Goal: Obtain resource: Download file/media

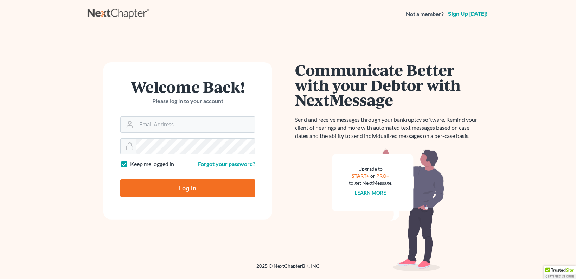
type input "[EMAIL_ADDRESS][DOMAIN_NAME]"
click at [190, 189] on input "Log In" at bounding box center [187, 188] width 135 height 18
type input "Thinking..."
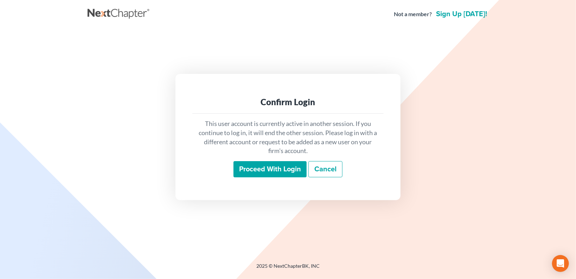
click at [277, 177] on div "Proceed with login Cancel" at bounding box center [288, 169] width 180 height 17
click at [276, 172] on input "Proceed with login" at bounding box center [269, 169] width 73 height 16
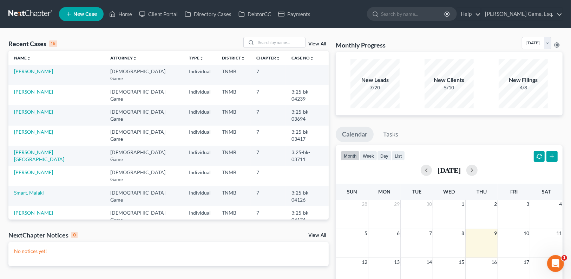
click at [30, 89] on link "[PERSON_NAME]" at bounding box center [33, 92] width 39 height 6
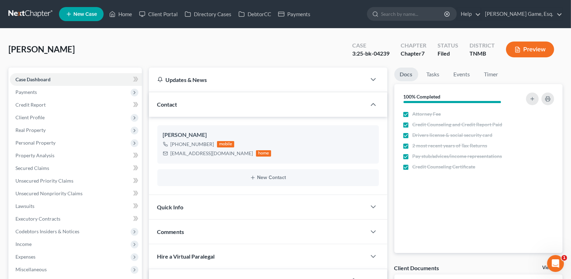
click at [535, 46] on button "Preview" at bounding box center [530, 49] width 48 height 16
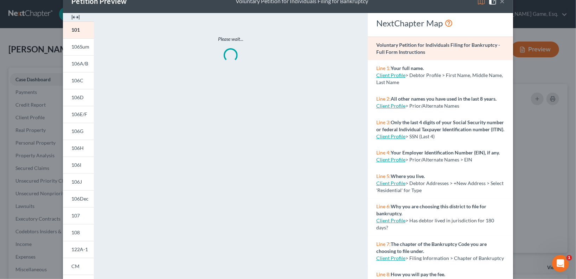
scroll to position [111, 0]
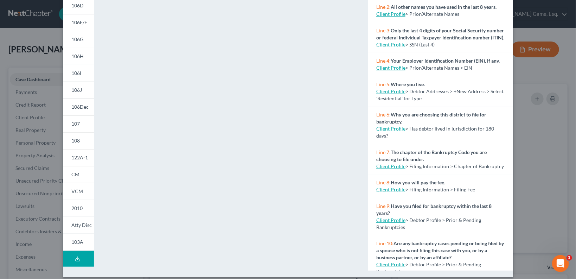
click at [78, 257] on line at bounding box center [78, 258] width 0 height 3
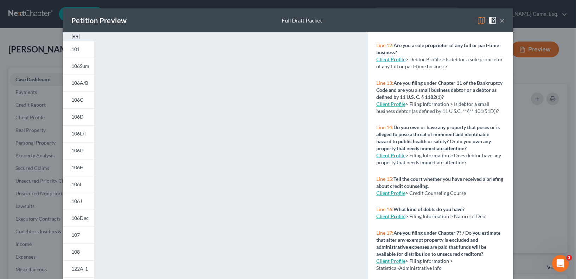
scroll to position [117, 0]
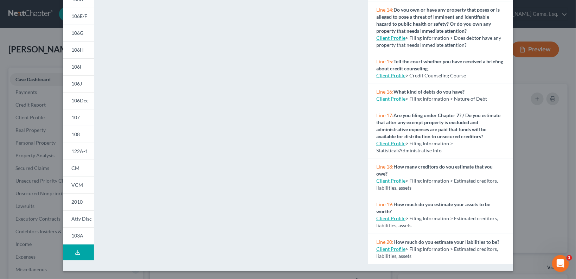
click at [77, 250] on icon at bounding box center [78, 252] width 6 height 6
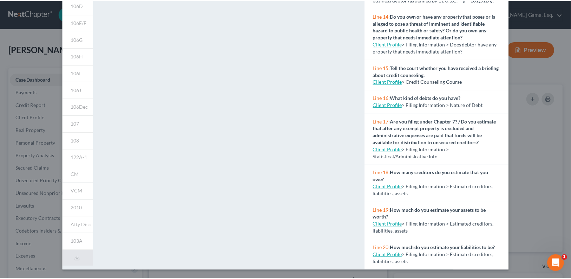
scroll to position [0, 0]
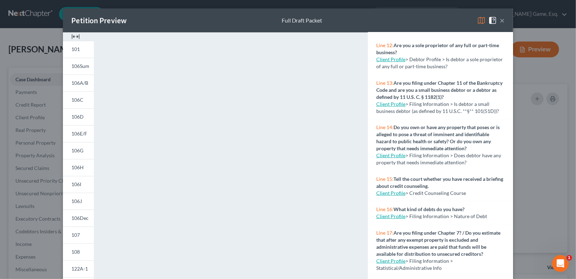
click at [502, 19] on div "Petition Preview Full Draft Packet ×" at bounding box center [288, 20] width 450 height 24
click at [499, 20] on button "×" at bounding box center [501, 20] width 5 height 8
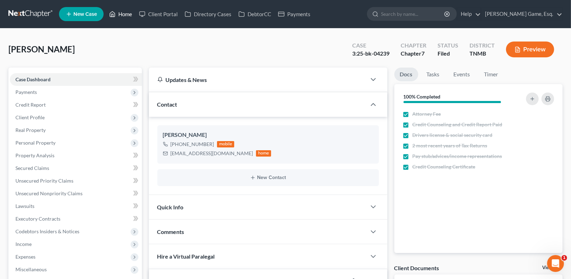
click at [126, 13] on link "Home" at bounding box center [121, 14] width 30 height 13
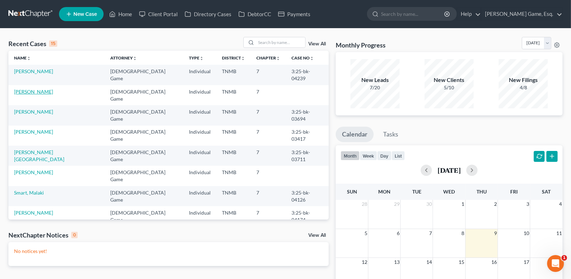
click at [33, 89] on link "[PERSON_NAME]" at bounding box center [33, 92] width 39 height 6
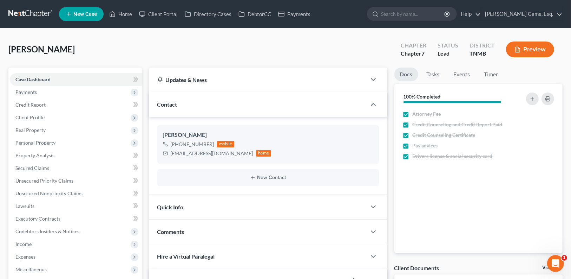
click at [521, 48] on icon "button" at bounding box center [518, 49] width 6 height 6
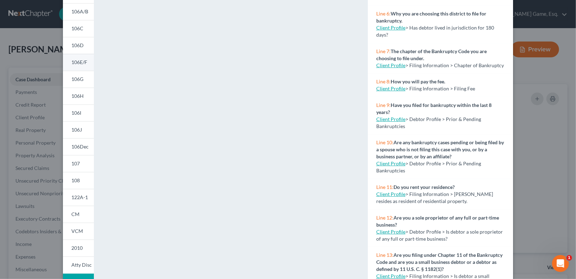
scroll to position [84, 0]
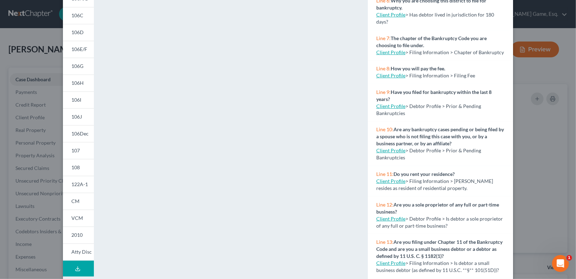
click at [72, 267] on button "Download Draft" at bounding box center [78, 268] width 31 height 16
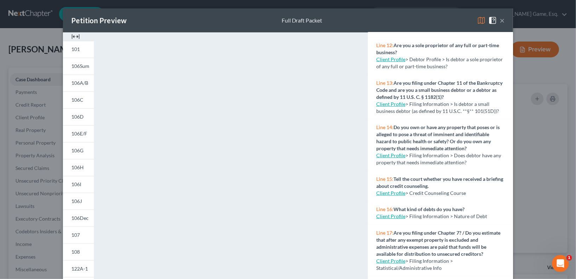
scroll to position [391, 0]
